Goal: Contribute content

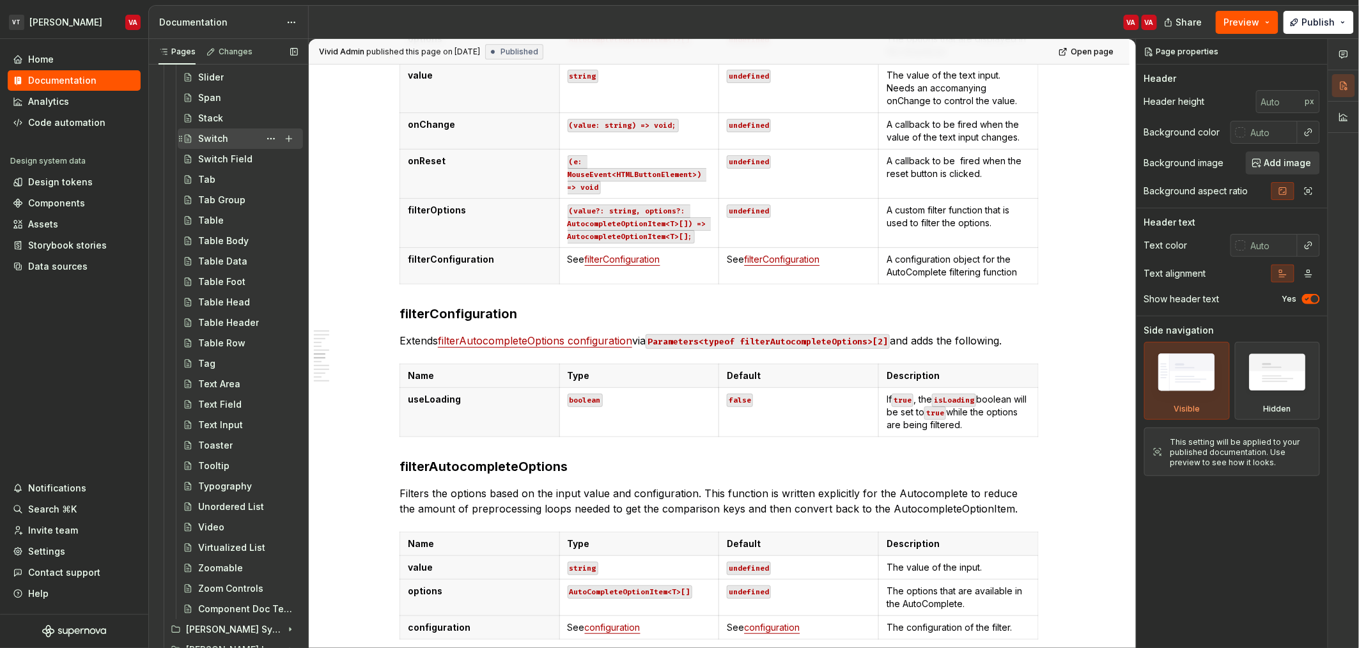
scroll to position [1984, 0]
click at [237, 469] on div "Typography" at bounding box center [225, 471] width 54 height 13
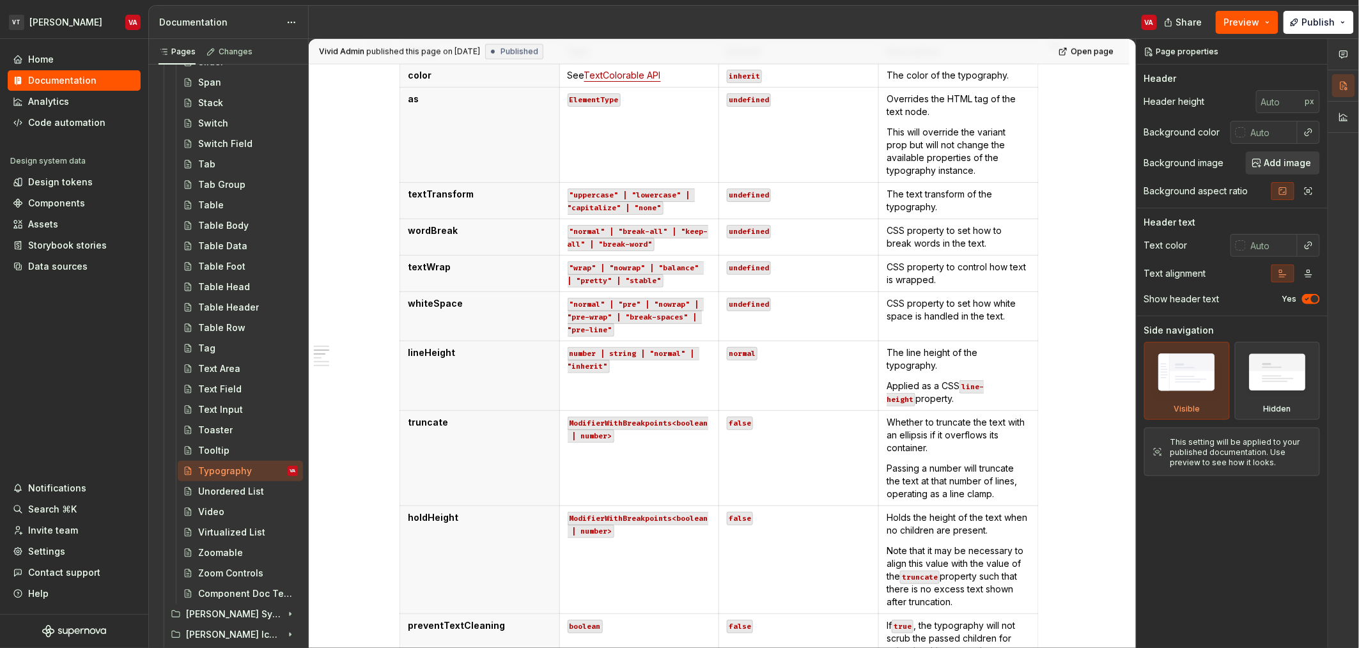
scroll to position [674, 0]
click at [485, 194] on p "textTransform" at bounding box center [480, 193] width 144 height 13
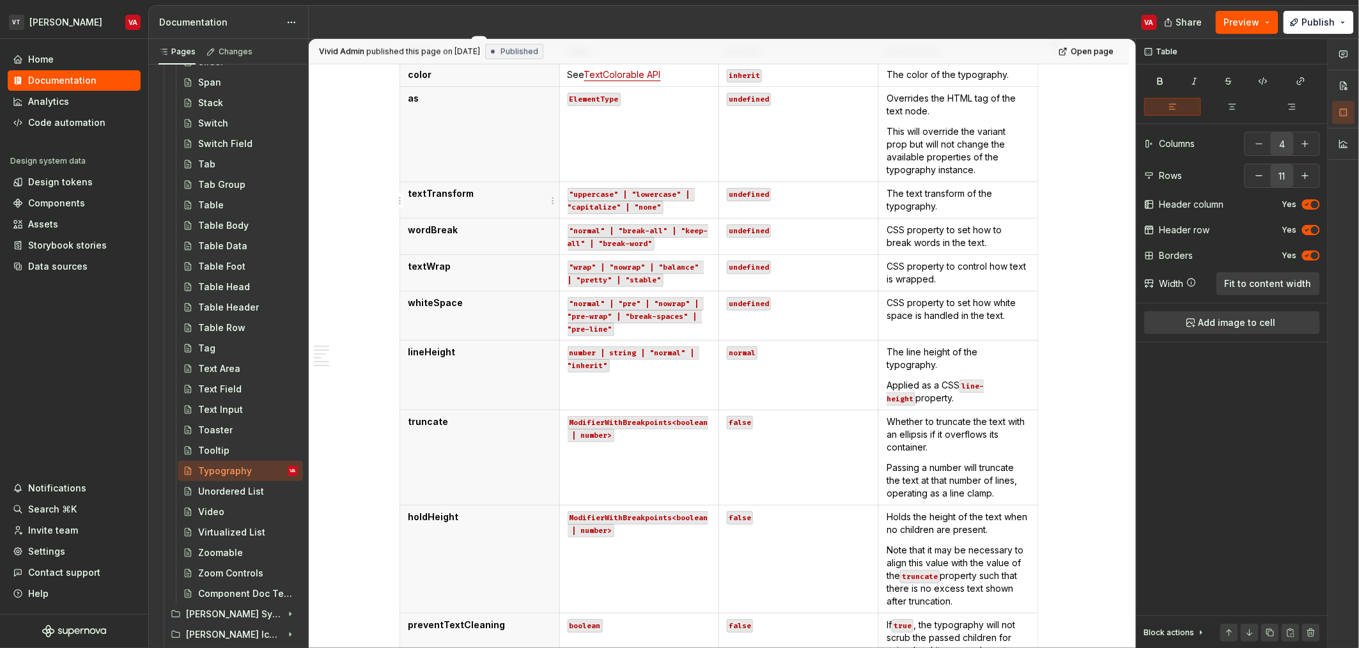
type textarea "*"
click at [400, 203] on html "VT [PERSON_NAME] VA Home Documentation Analytics Code automation Design system …" at bounding box center [679, 324] width 1359 height 648
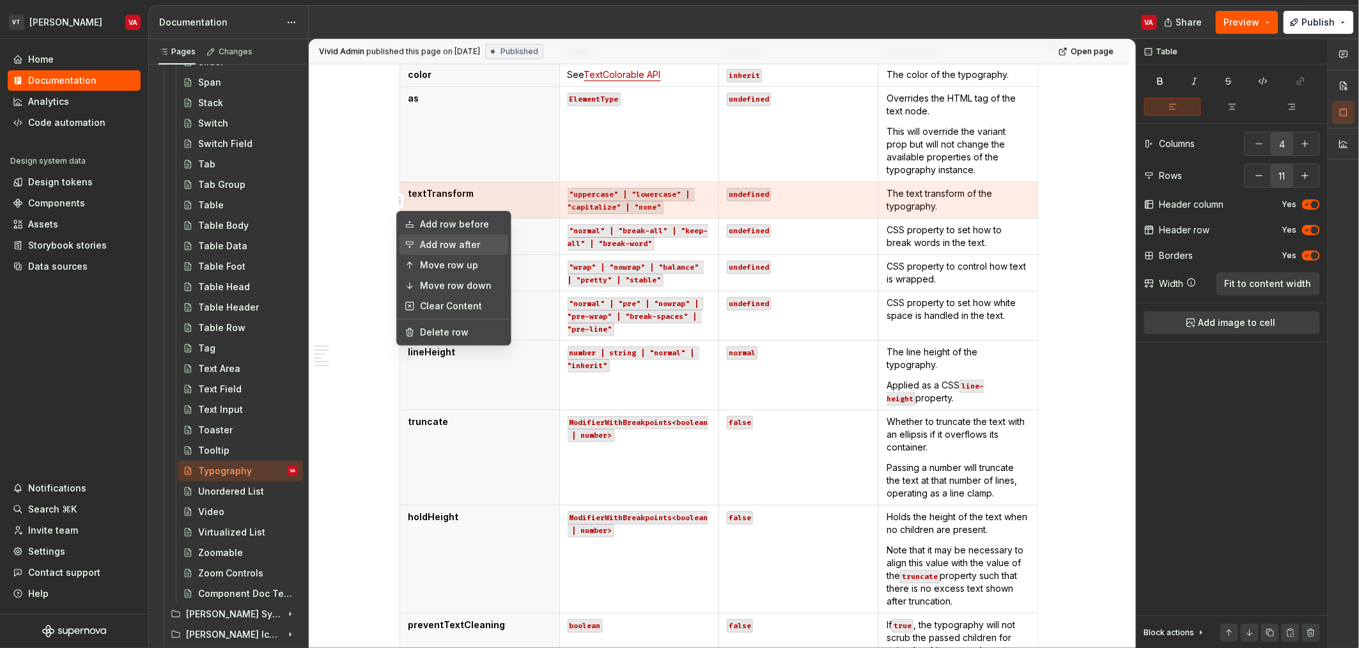
click at [451, 247] on div "Add row after" at bounding box center [461, 244] width 83 height 13
type input "12"
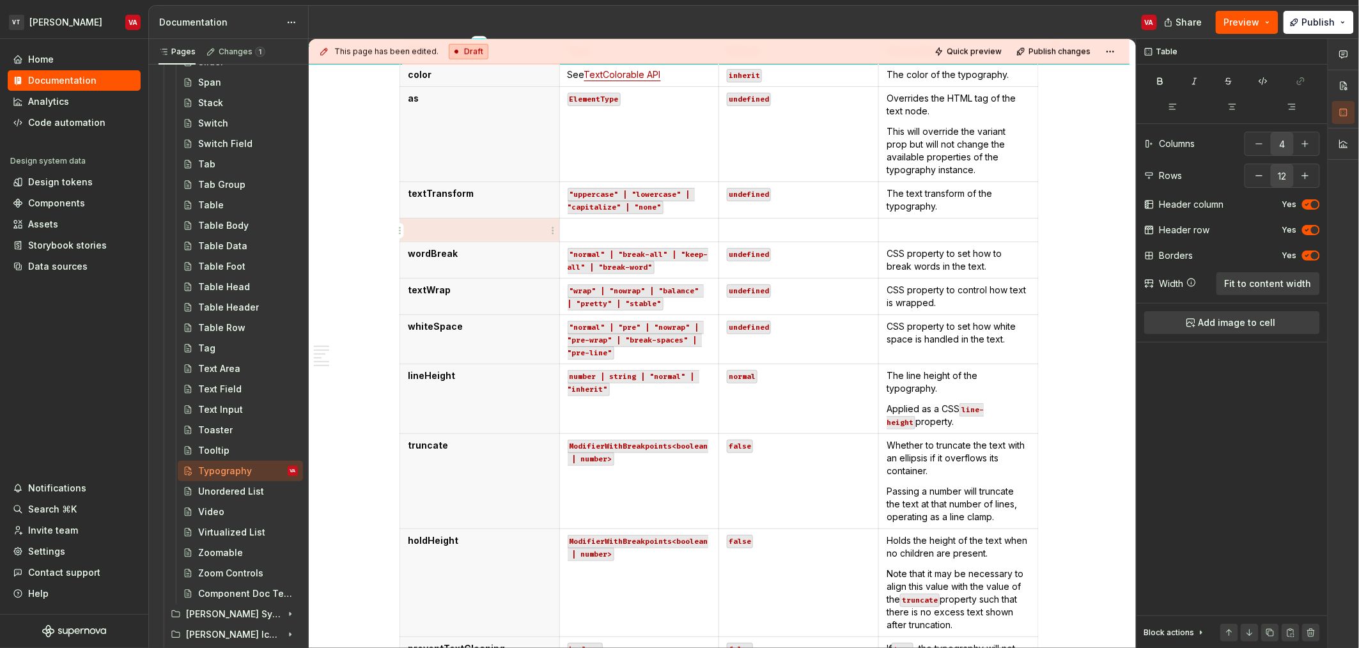
click at [464, 231] on p at bounding box center [480, 230] width 144 height 13
click at [655, 236] on p at bounding box center [640, 230] width 144 height 13
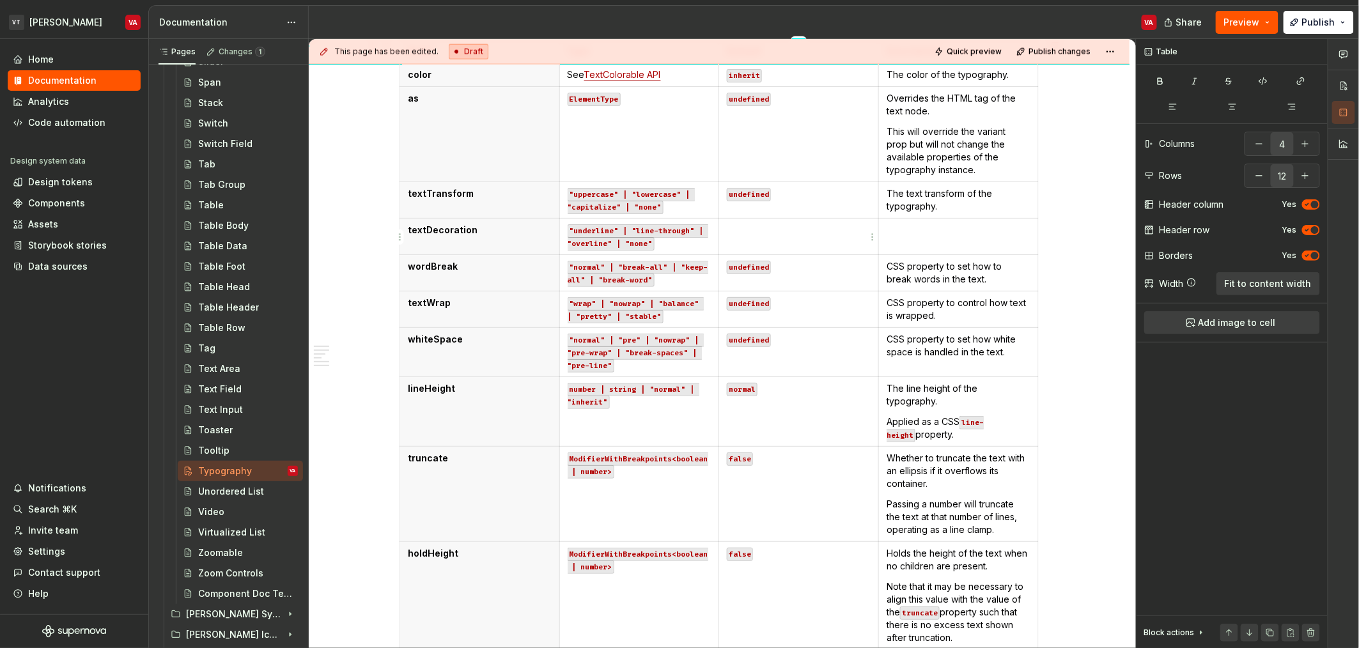
click at [759, 226] on p at bounding box center [799, 230] width 144 height 13
drag, startPoint x: 1307, startPoint y: 17, endPoint x: 936, endPoint y: 116, distance: 383.8
click at [1305, 19] on span "Publish" at bounding box center [1318, 22] width 33 height 13
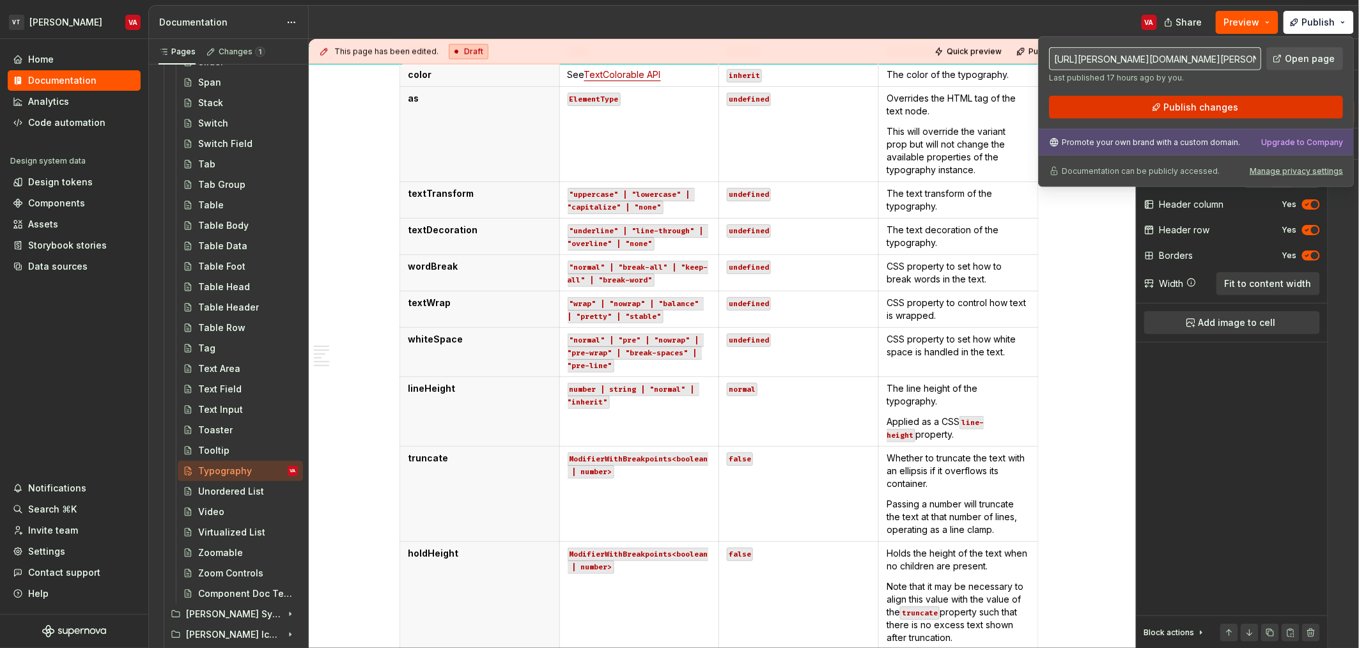
click at [1172, 105] on span "Publish changes" at bounding box center [1201, 107] width 75 height 13
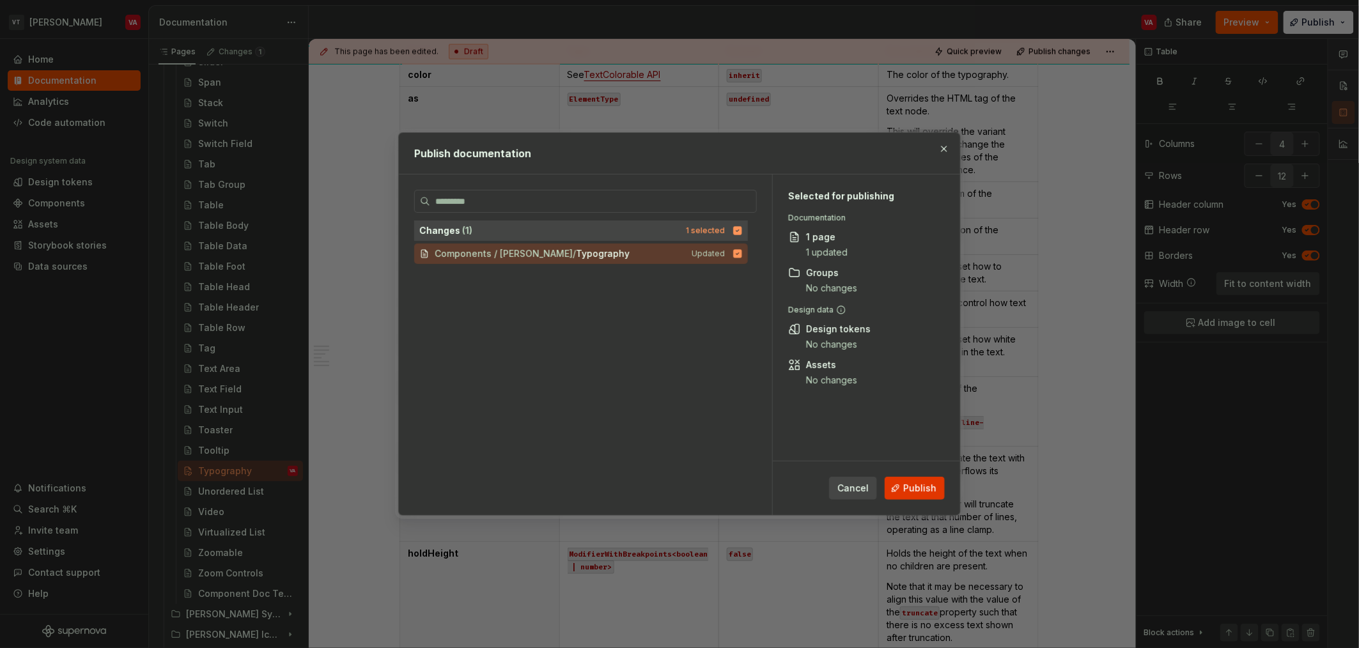
click at [907, 493] on span "Publish" at bounding box center [919, 488] width 33 height 13
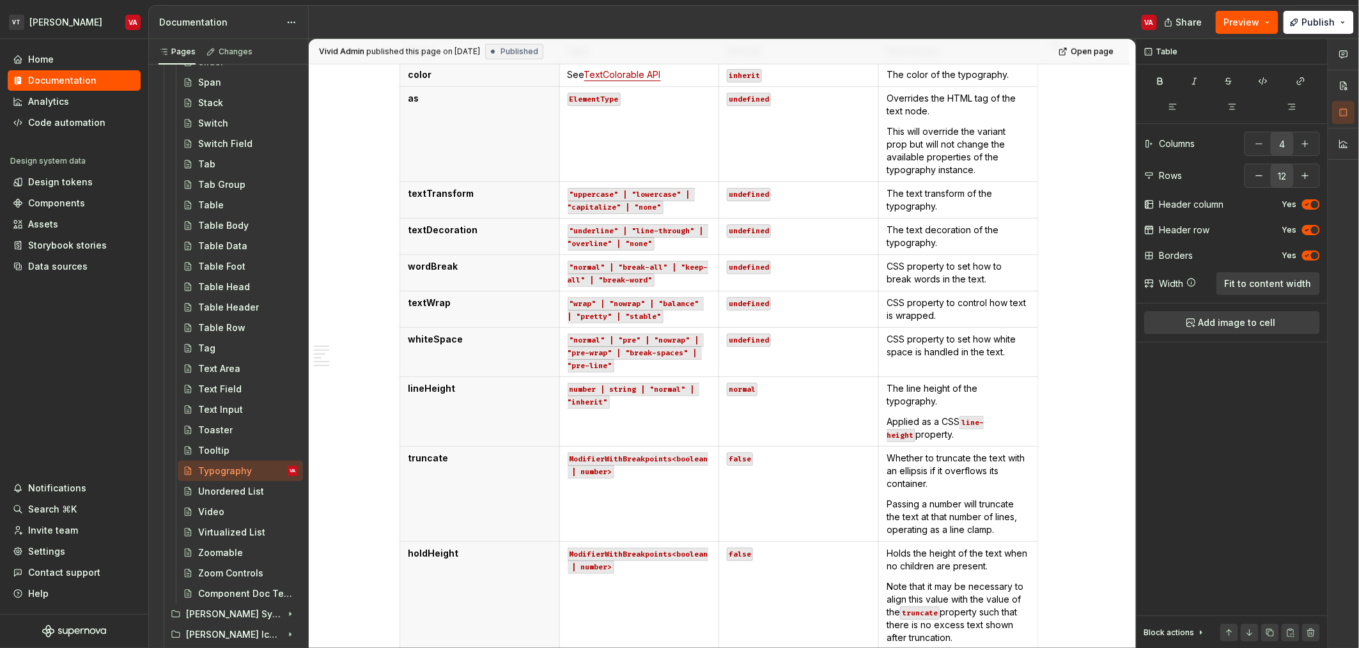
type textarea "*"
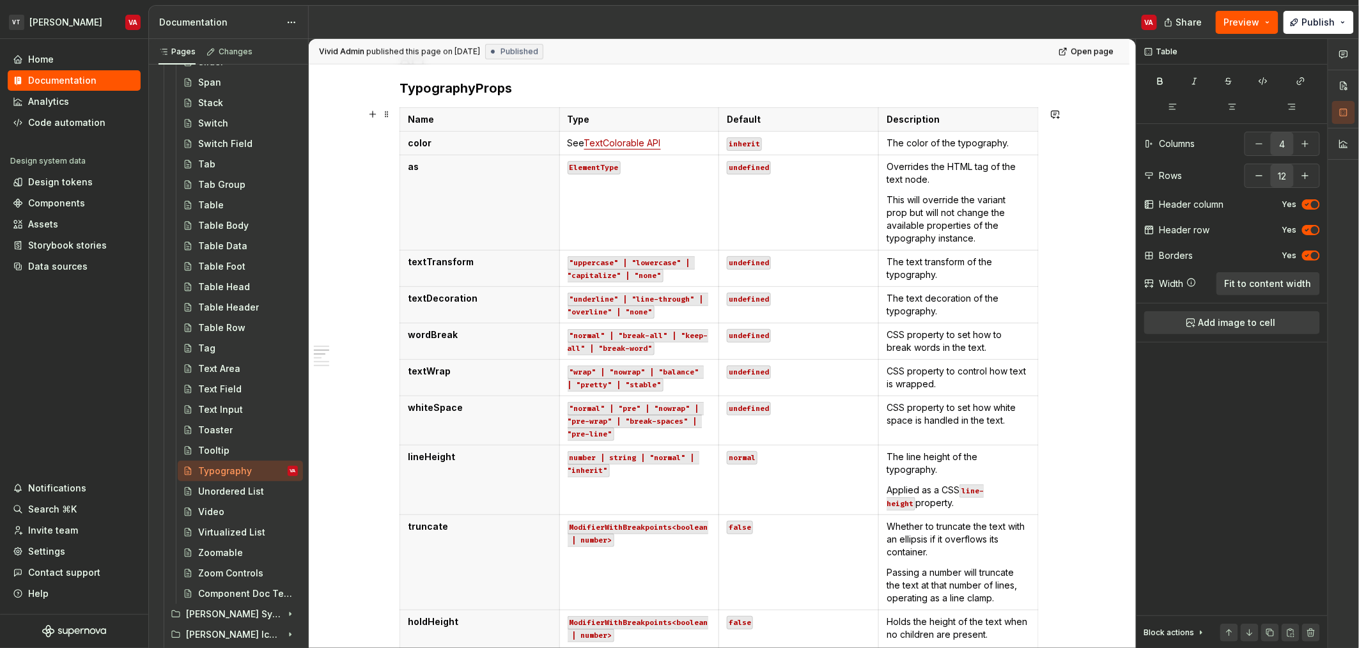
scroll to position [607, 0]
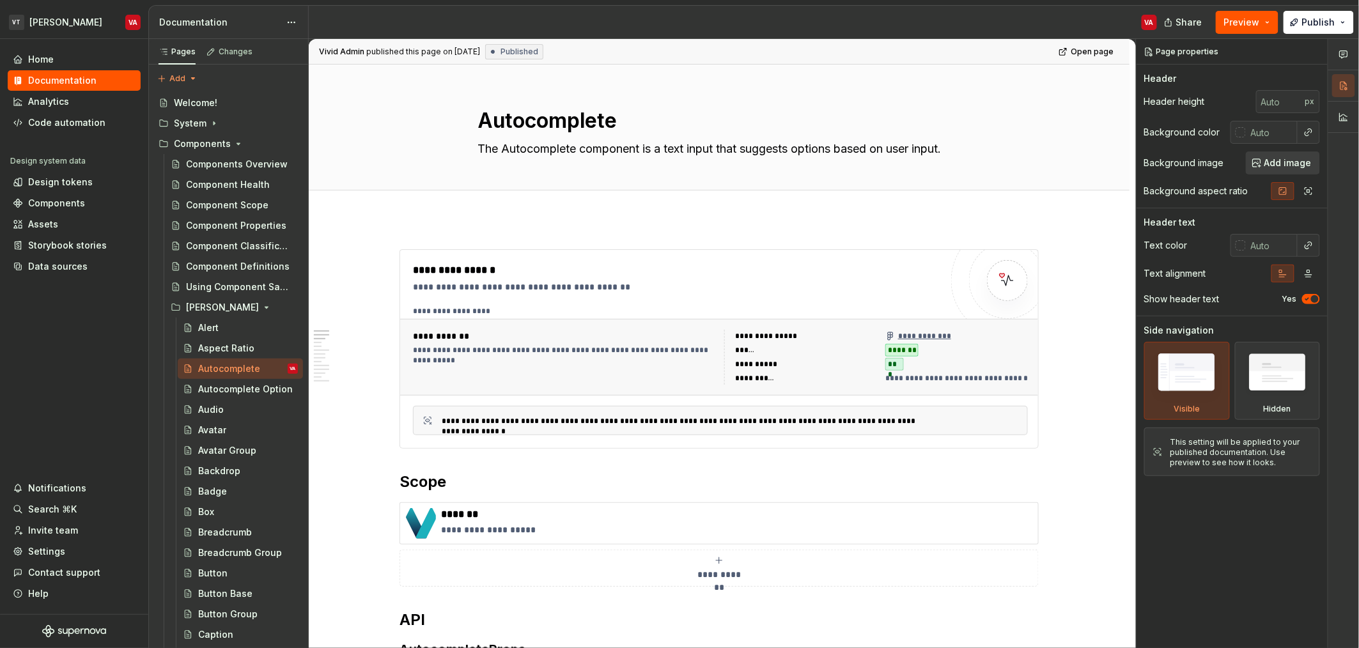
type textarea "*"
